Goal: Task Accomplishment & Management: Use online tool/utility

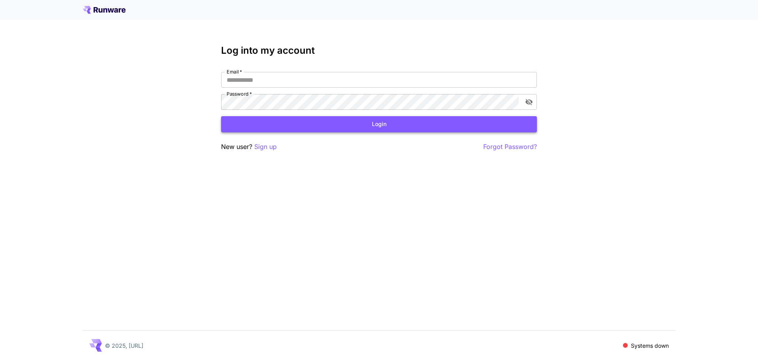
type input "**********"
click at [378, 125] on button "Login" at bounding box center [379, 124] width 316 height 16
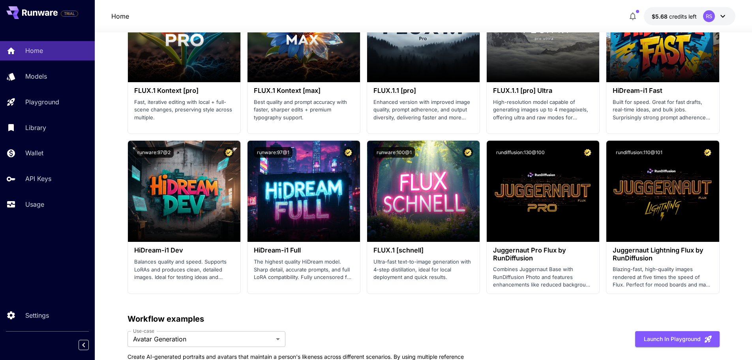
scroll to position [1618, 0]
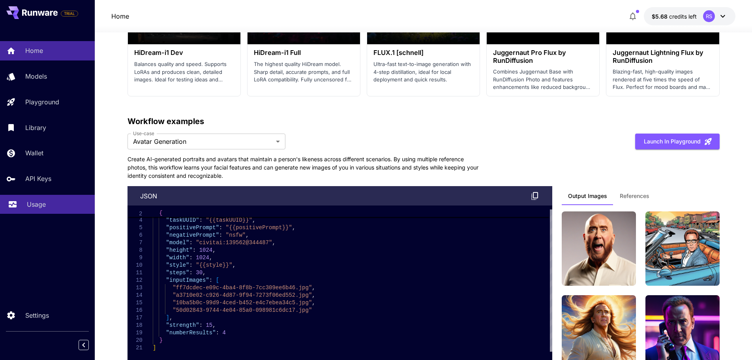
click at [36, 201] on p "Usage" at bounding box center [36, 203] width 19 height 9
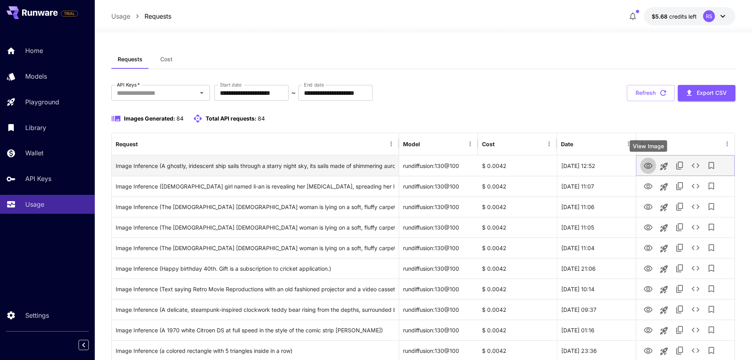
click at [649, 168] on icon "View Image" at bounding box center [648, 166] width 9 height 6
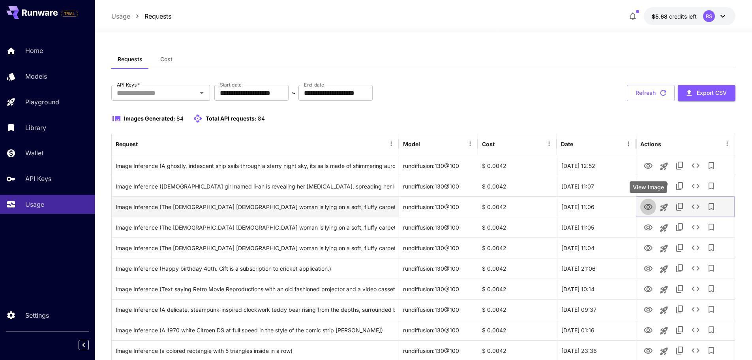
click at [648, 208] on icon "View Image" at bounding box center [647, 206] width 9 height 9
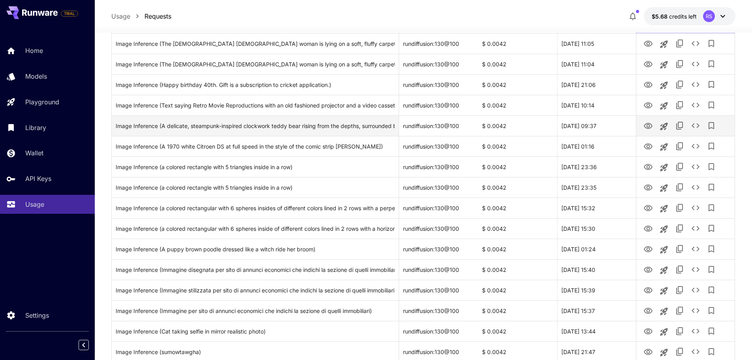
scroll to position [197, 0]
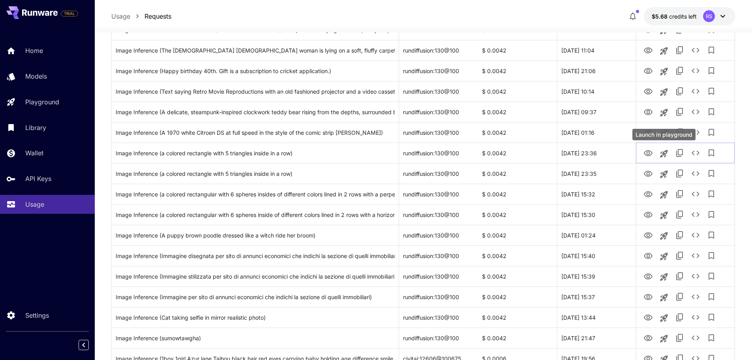
click at [648, 133] on div "Launch in playground" at bounding box center [663, 134] width 63 height 11
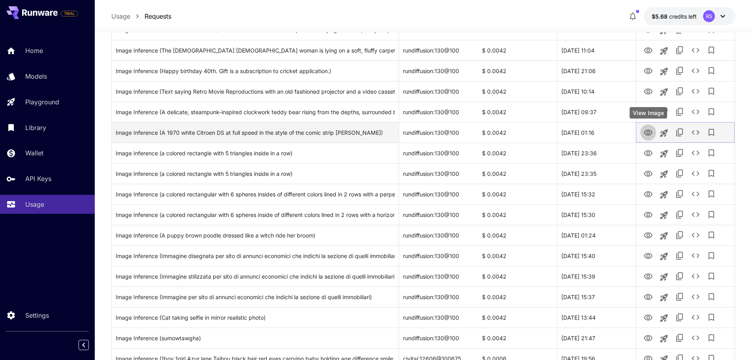
click at [644, 133] on icon "View Image" at bounding box center [647, 132] width 9 height 9
